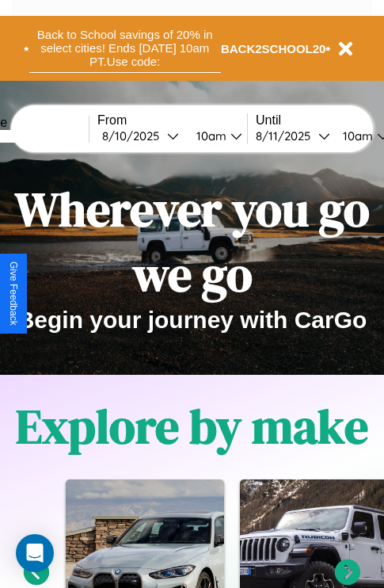
click at [124, 48] on button "Back to School savings of 20% in select cities! Ends [DATE] 10am PT. Use code:" at bounding box center [125, 48] width 192 height 49
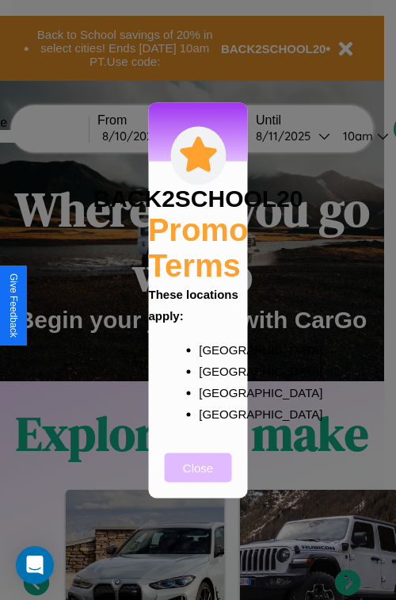
click at [198, 478] on button "Close" at bounding box center [198, 466] width 67 height 29
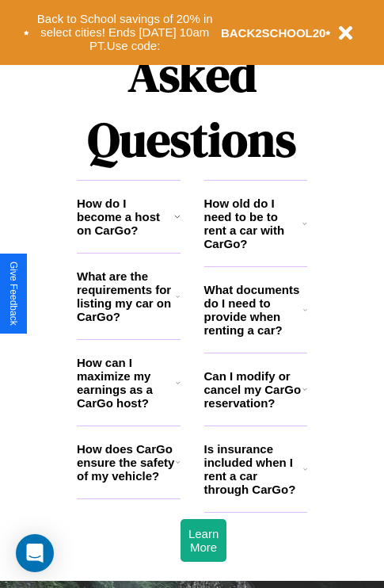
scroll to position [1920, 0]
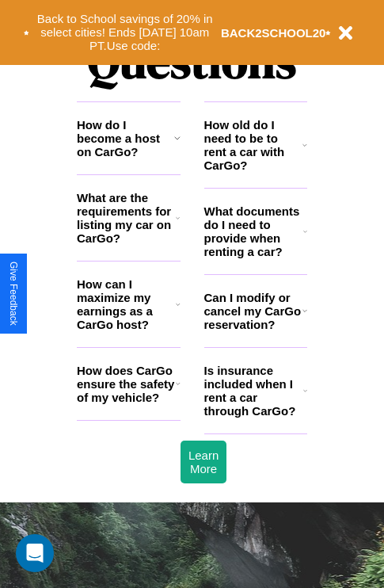
click at [128, 404] on h3 "How does CarGo ensure the safety of my vehicle?" at bounding box center [126, 384] width 99 height 40
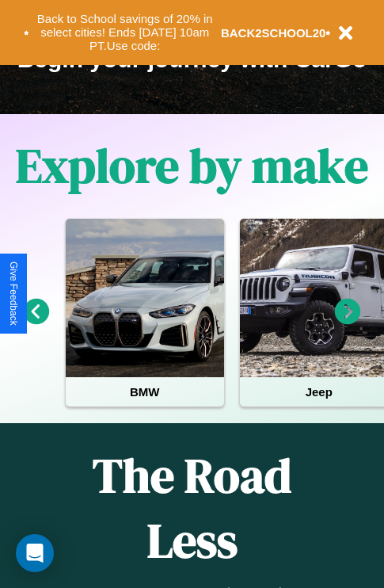
scroll to position [244, 0]
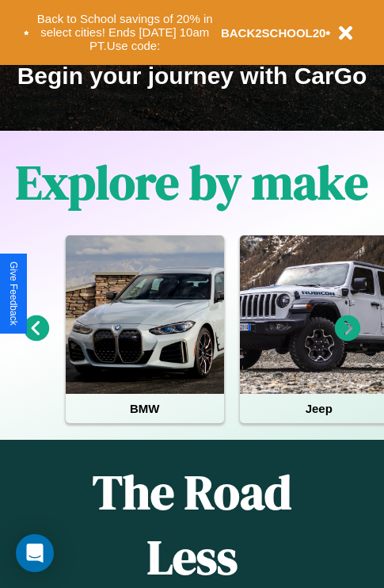
click at [348, 339] on icon at bounding box center [348, 328] width 26 height 26
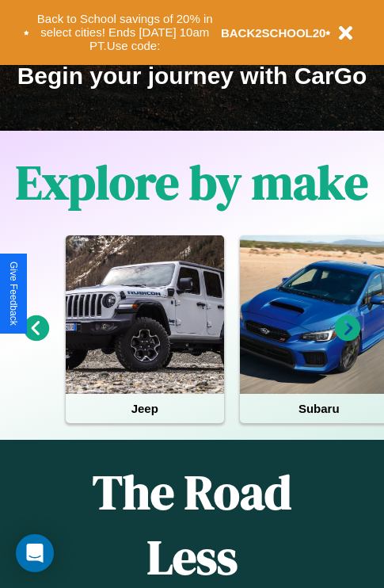
click at [348, 339] on icon at bounding box center [348, 328] width 26 height 26
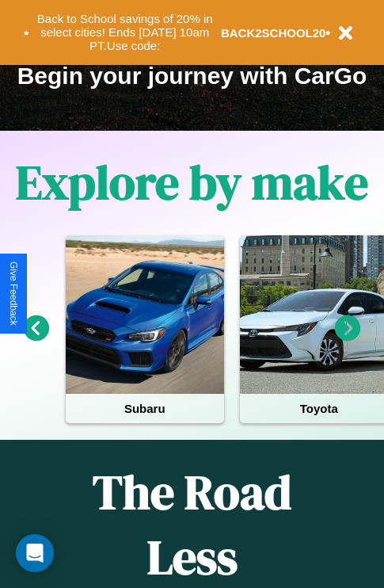
click at [36, 339] on icon at bounding box center [37, 328] width 26 height 26
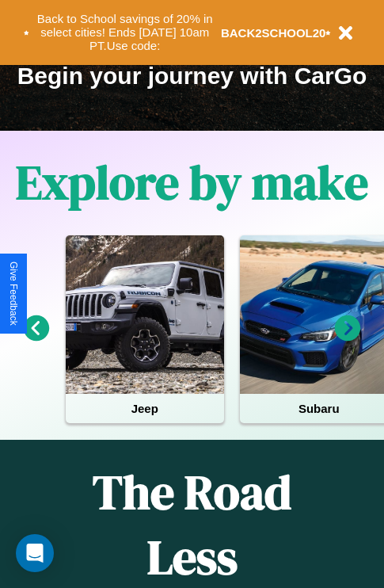
click at [348, 339] on icon at bounding box center [348, 328] width 26 height 26
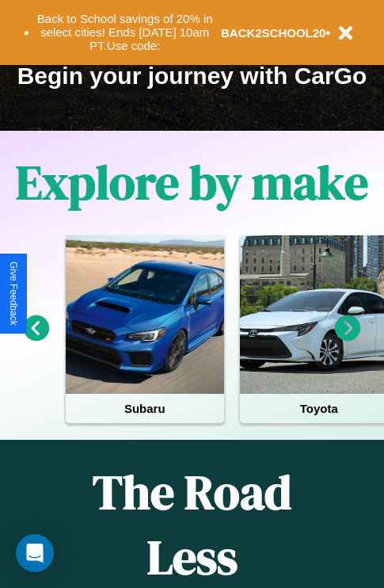
click at [36, 339] on icon at bounding box center [37, 328] width 26 height 26
